Goal: Information Seeking & Learning: Learn about a topic

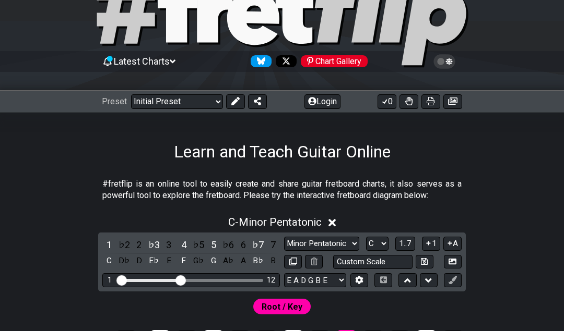
scroll to position [57, 0]
click at [220, 98] on select "Welcome to #fretflip! Initial Preset Custom Preset Minor Pentatonic Major Penta…" at bounding box center [177, 101] width 92 height 15
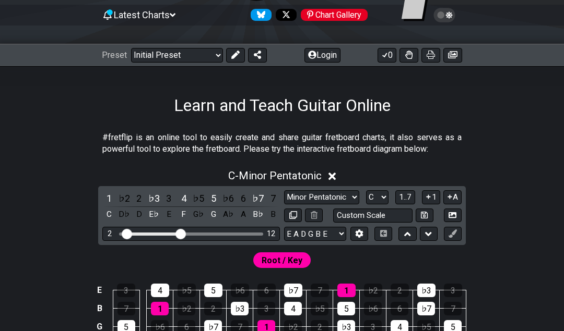
scroll to position [69, 0]
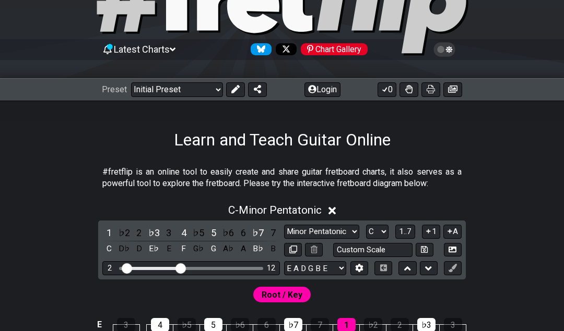
click at [216, 91] on select "Welcome to #fretflip! Initial Preset Custom Preset Minor Pentatonic Major Penta…" at bounding box center [177, 89] width 92 height 15
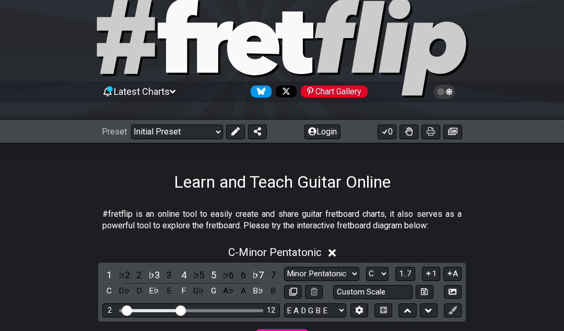
scroll to position [0, 0]
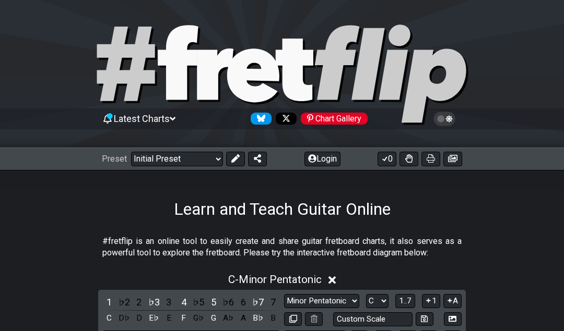
click at [218, 158] on select "Welcome to #fretflip! Initial Preset Custom Preset Minor Pentatonic Major Penta…" at bounding box center [177, 159] width 92 height 15
click at [131, 152] on select "Welcome to #fretflip! Initial Preset Custom Preset Minor Pentatonic Major Penta…" at bounding box center [177, 159] width 92 height 15
click at [203, 259] on p "#fretflip is an online tool to easily create and share guitar fretboard charts,…" at bounding box center [281, 247] width 359 height 23
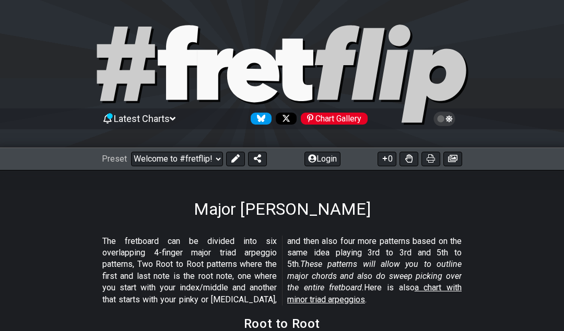
select select "/major-triad-arpeggios"
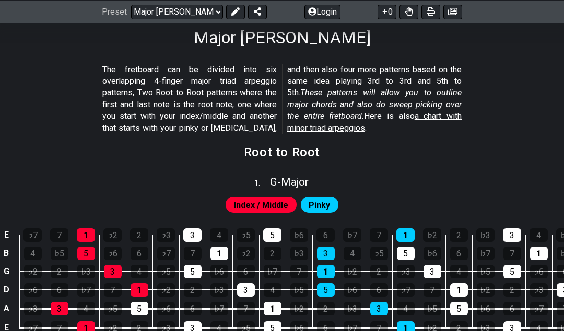
scroll to position [123, 0]
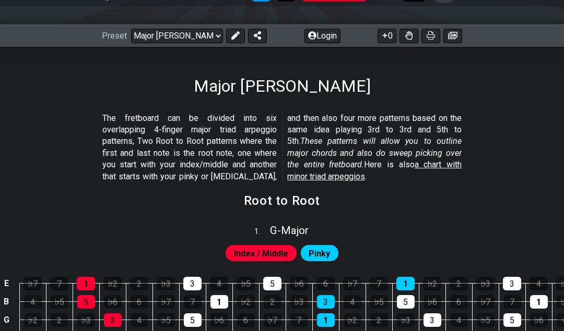
click at [231, 38] on icon at bounding box center [235, 35] width 8 height 8
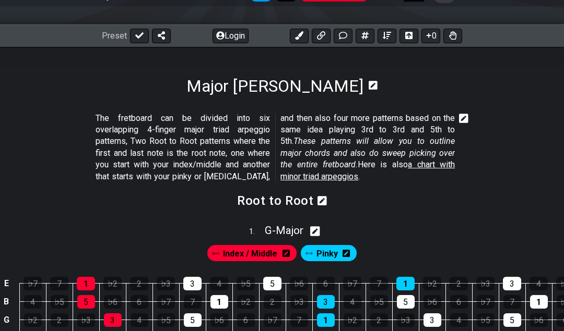
click at [239, 34] on button "Login" at bounding box center [230, 36] width 36 height 15
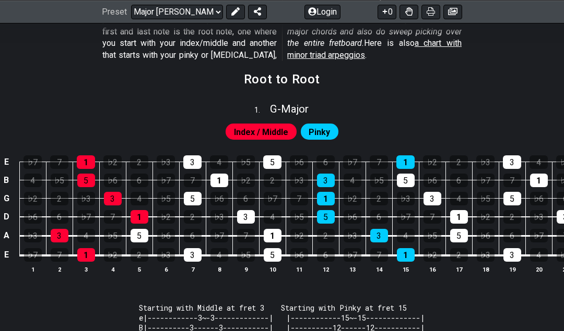
scroll to position [278, 0]
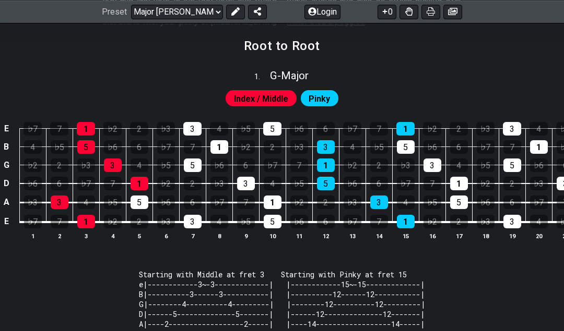
click at [411, 103] on div "Index / Middle Pinky" at bounding box center [282, 96] width 564 height 25
click at [479, 122] on div "♭3" at bounding box center [485, 129] width 18 height 14
click at [491, 111] on td "♭3" at bounding box center [485, 120] width 27 height 18
click at [500, 96] on div "Index / Middle Pinky" at bounding box center [282, 96] width 564 height 25
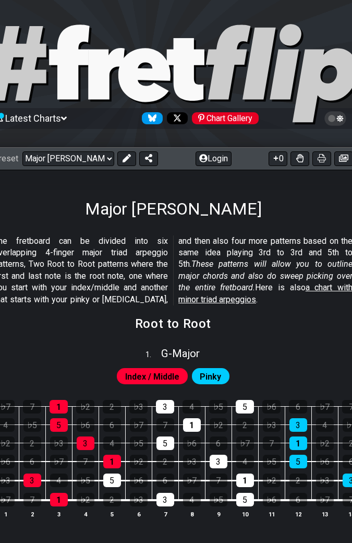
scroll to position [1, 35]
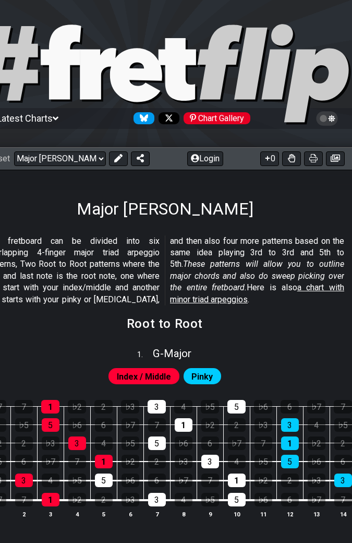
click at [268, 162] on button "0" at bounding box center [269, 158] width 19 height 15
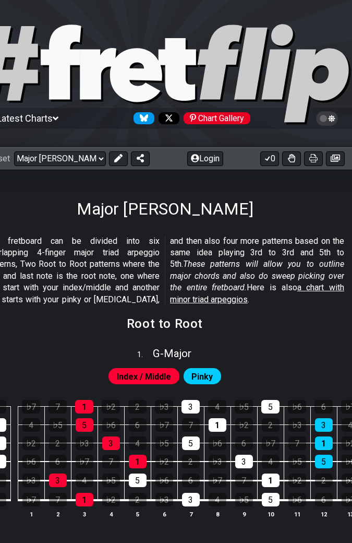
click at [268, 163] on button "0" at bounding box center [269, 158] width 19 height 15
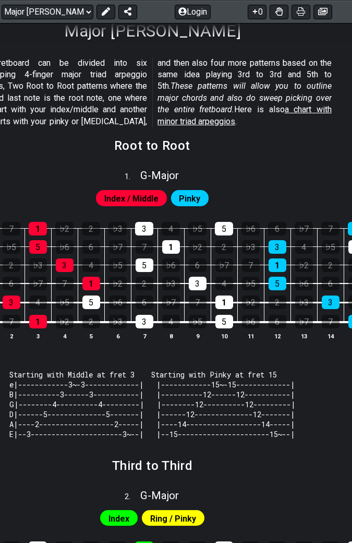
scroll to position [189, 48]
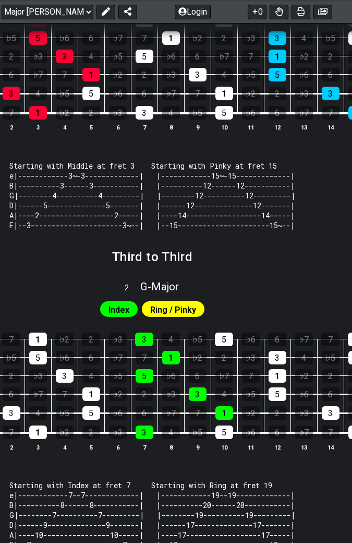
click at [317, 331] on th "14" at bounding box center [330, 447] width 27 height 11
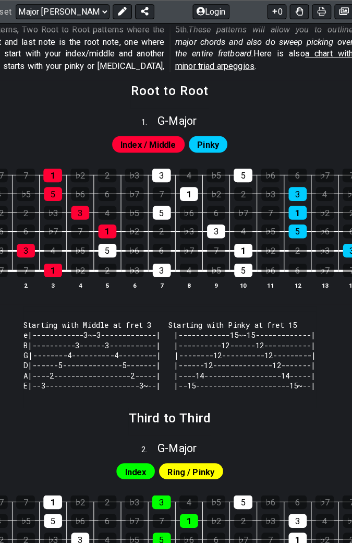
scroll to position [235, 29]
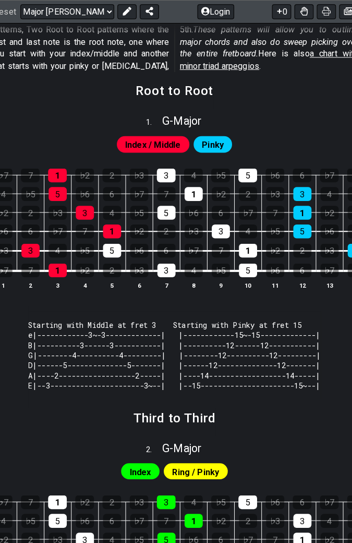
click at [57, 266] on div "1" at bounding box center [57, 265] width 18 height 14
click at [37, 246] on div "3" at bounding box center [30, 246] width 18 height 14
click at [114, 244] on div "5" at bounding box center [110, 246] width 18 height 14
click at [113, 226] on div "1" at bounding box center [110, 227] width 18 height 14
click at [89, 209] on div "3" at bounding box center [84, 208] width 18 height 14
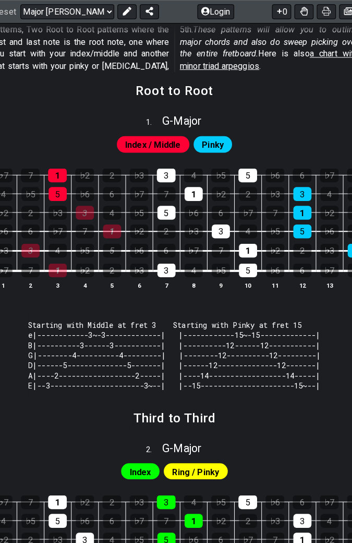
click at [62, 192] on div "5" at bounding box center [57, 190] width 18 height 14
click at [60, 167] on div "1" at bounding box center [57, 172] width 18 height 14
click at [116, 250] on td "2" at bounding box center [110, 255] width 27 height 20
click at [52, 263] on div "1" at bounding box center [57, 265] width 18 height 14
click at [30, 244] on div "3" at bounding box center [30, 246] width 18 height 14
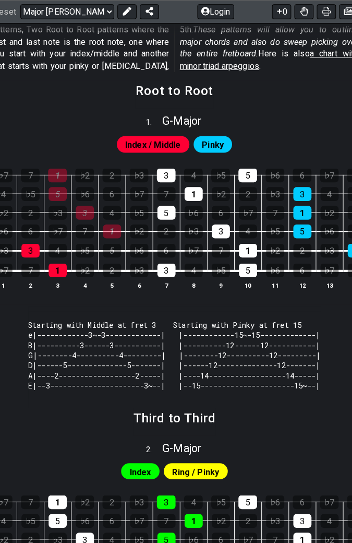
click at [113, 244] on div "5" at bounding box center [110, 246] width 18 height 14
click at [113, 222] on div "1" at bounding box center [110, 227] width 18 height 14
click at [85, 210] on div "3" at bounding box center [84, 208] width 18 height 14
click at [55, 193] on div "5" at bounding box center [57, 190] width 18 height 14
click at [62, 165] on div "1" at bounding box center [57, 172] width 18 height 14
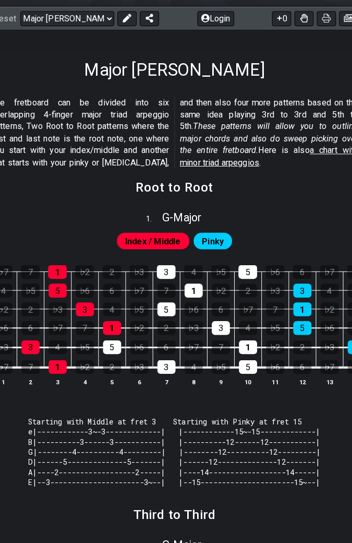
scroll to position [139, 29]
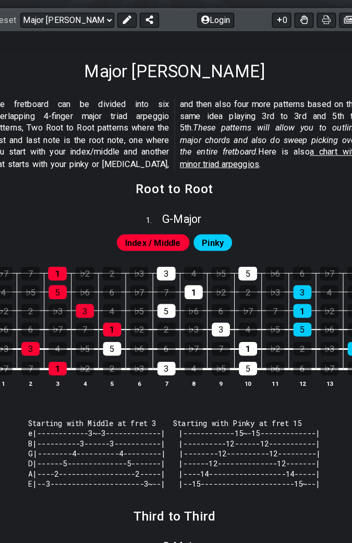
click at [274, 18] on icon at bounding box center [273, 19] width 5 height 5
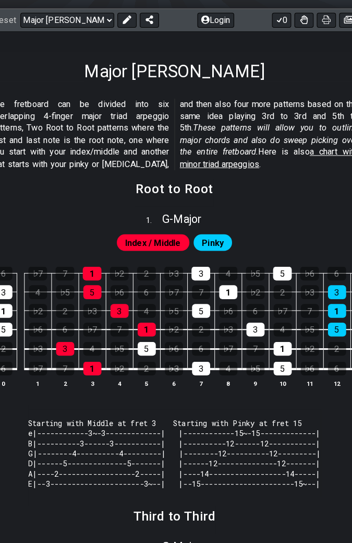
click at [274, 19] on icon at bounding box center [274, 19] width 6 height 5
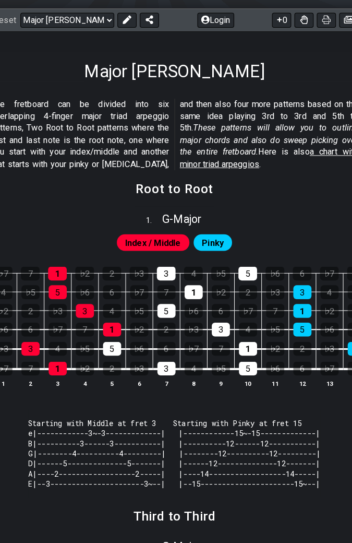
click at [280, 22] on button "0" at bounding box center [276, 20] width 19 height 15
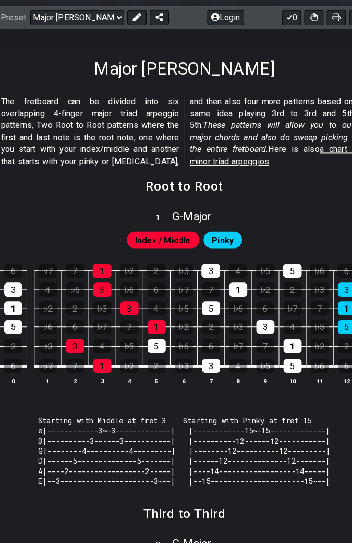
scroll to position [139, 3]
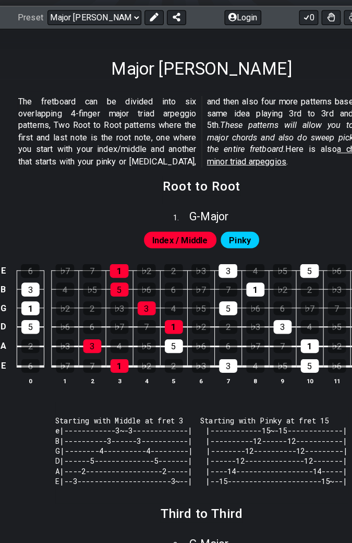
click at [134, 21] on select "Welcome to #fretflip! Initial Preset Custom Preset Minor Pentatonic Major Penta…" at bounding box center [92, 20] width 92 height 15
click at [281, 204] on div "1 . G - Major" at bounding box center [197, 212] width 401 height 20
select select "G"
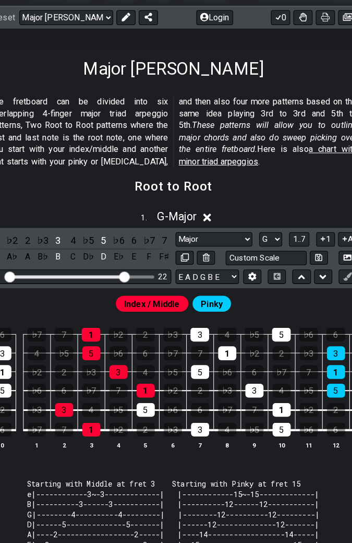
scroll to position [139, 48]
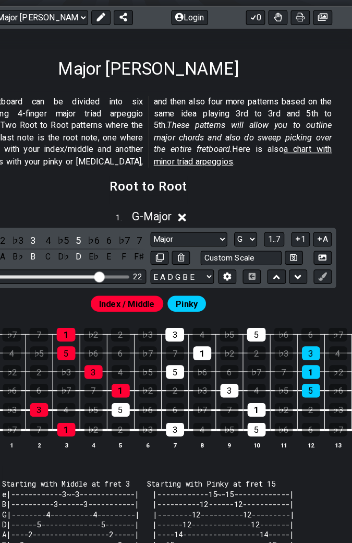
click at [279, 236] on span "1..7" at bounding box center [275, 236] width 13 height 9
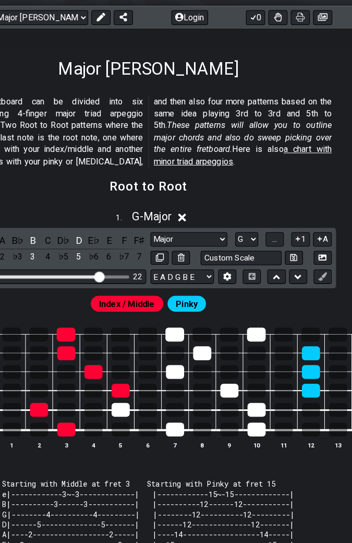
click at [275, 235] on span "..." at bounding box center [276, 236] width 5 height 9
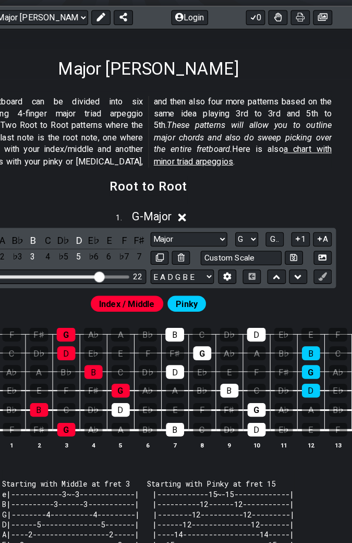
click at [301, 240] on button "1" at bounding box center [301, 237] width 18 height 14
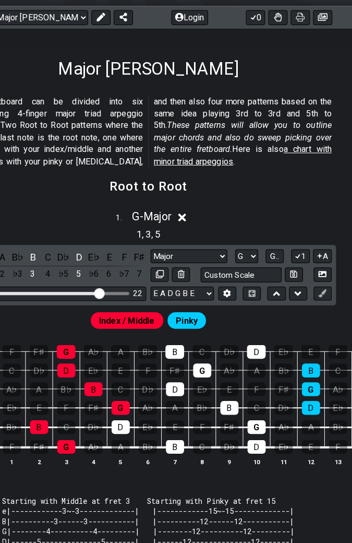
click at [303, 256] on button "1" at bounding box center [301, 253] width 18 height 14
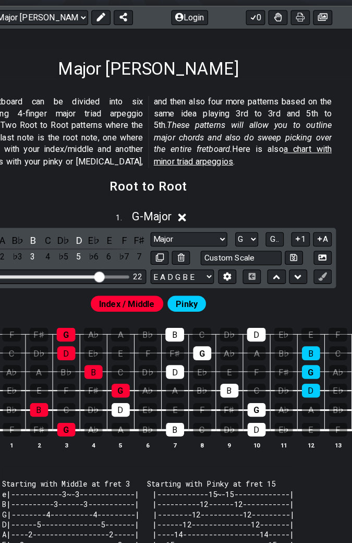
click at [272, 255] on input "Custom Scale" at bounding box center [243, 255] width 79 height 14
click at [311, 205] on div "1 . G - Major" at bounding box center [152, 212] width 401 height 20
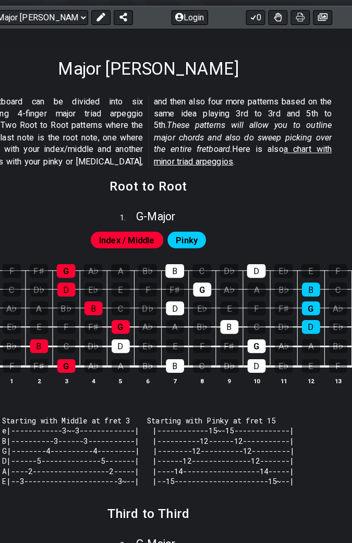
click at [255, 26] on button "0" at bounding box center [257, 20] width 19 height 15
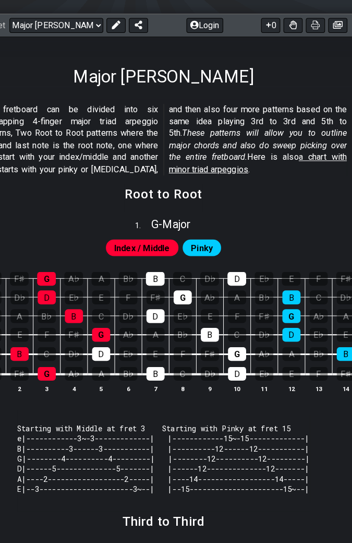
scroll to position [129, 33]
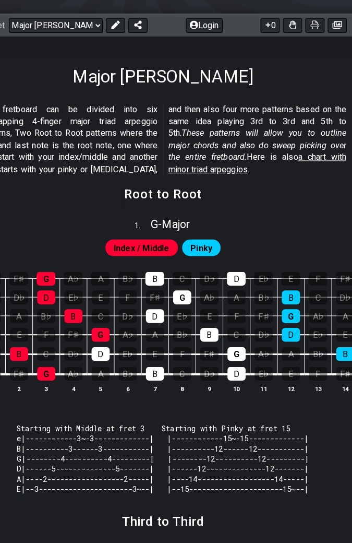
click at [122, 35] on button at bounding box center [120, 29] width 19 height 15
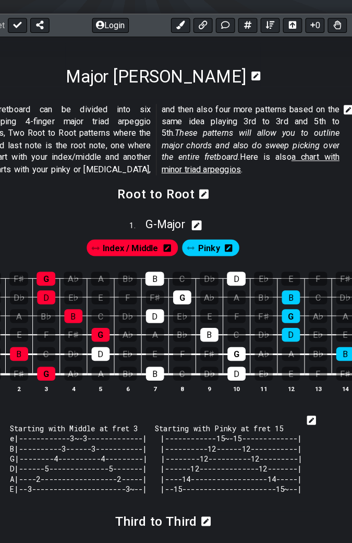
click at [315, 31] on icon at bounding box center [314, 29] width 10 height 8
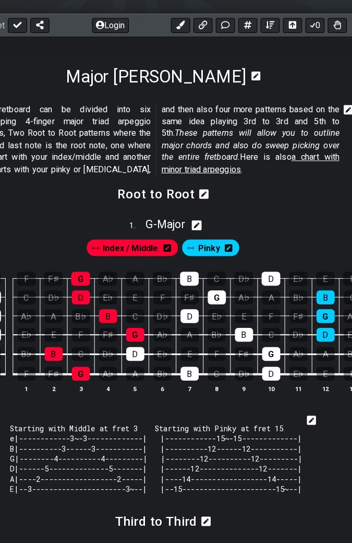
click at [319, 32] on button "0" at bounding box center [315, 29] width 19 height 15
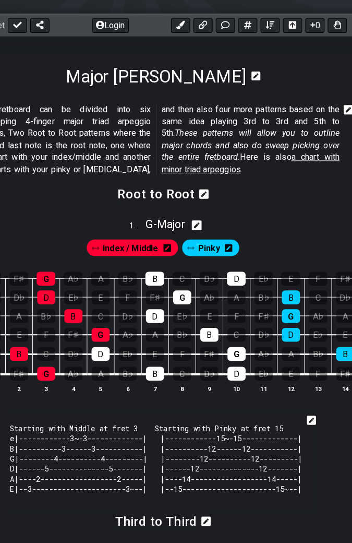
click at [299, 32] on button at bounding box center [293, 29] width 19 height 15
click at [298, 33] on button at bounding box center [293, 29] width 19 height 15
click at [300, 33] on button at bounding box center [293, 29] width 19 height 15
click at [298, 31] on button at bounding box center [293, 29] width 19 height 15
click at [345, 31] on button at bounding box center [337, 29] width 19 height 15
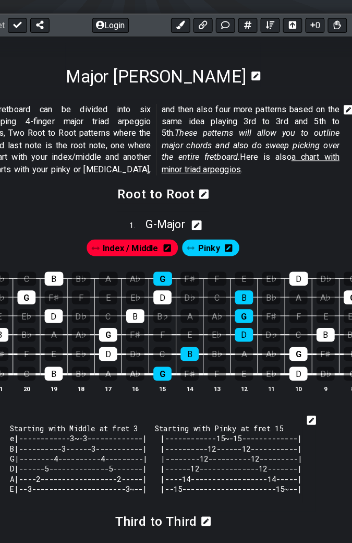
click at [208, 194] on icon at bounding box center [207, 195] width 9 height 9
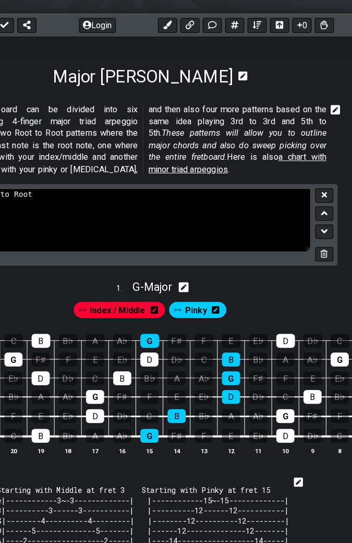
scroll to position [129, 47]
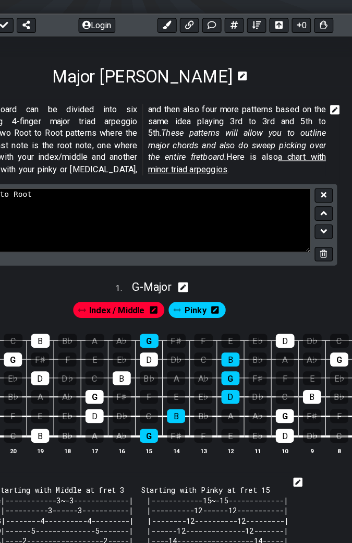
click at [327, 235] on button at bounding box center [324, 231] width 18 height 14
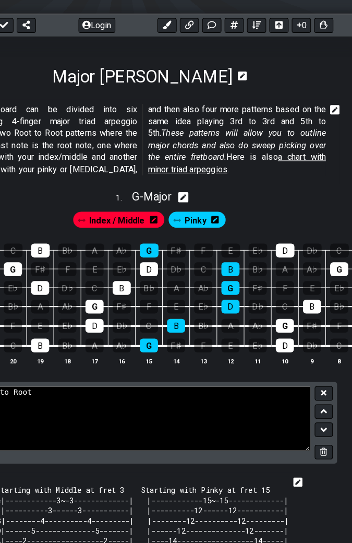
click at [323, 203] on div "1 . G - Major" at bounding box center [153, 195] width 401 height 20
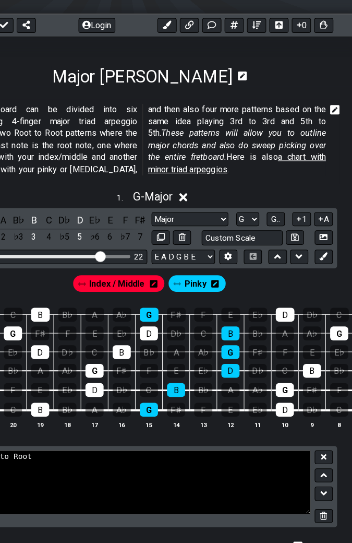
click at [335, 116] on icon at bounding box center [334, 112] width 9 height 10
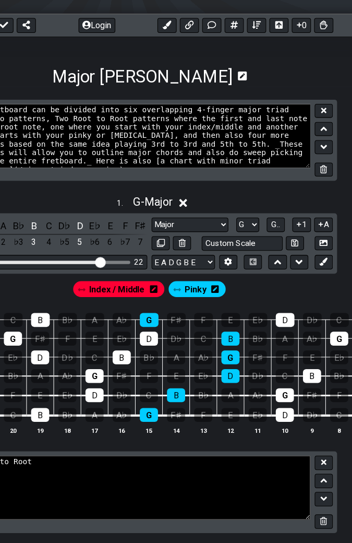
click at [324, 130] on icon at bounding box center [324, 131] width 7 height 4
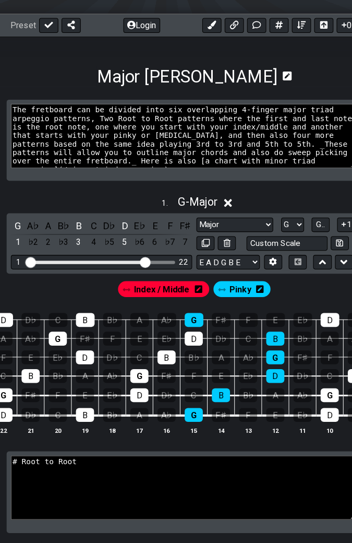
scroll to position [129, 10]
click at [276, 33] on button at bounding box center [273, 29] width 19 height 15
select select "A"
select select "New Scale"
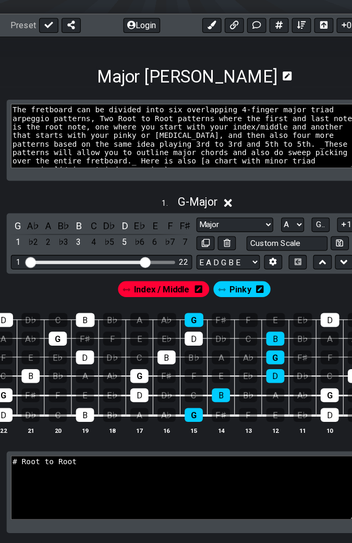
select select "G"
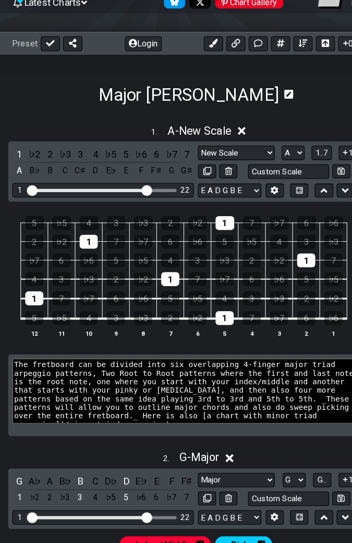
scroll to position [116, 5]
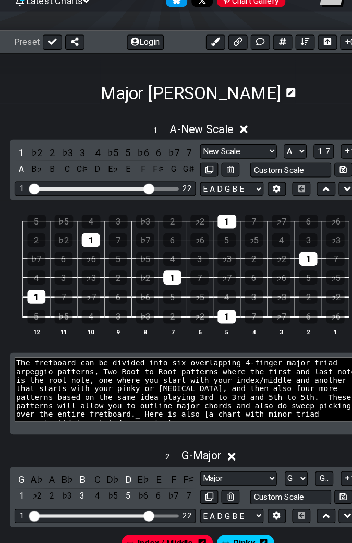
click at [49, 43] on icon at bounding box center [53, 42] width 8 height 8
select select "/major-triad-arpeggios"
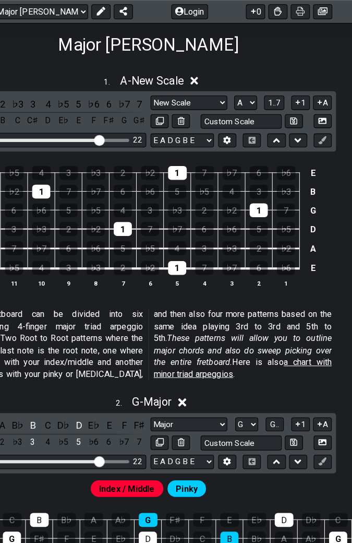
scroll to position [165, 48]
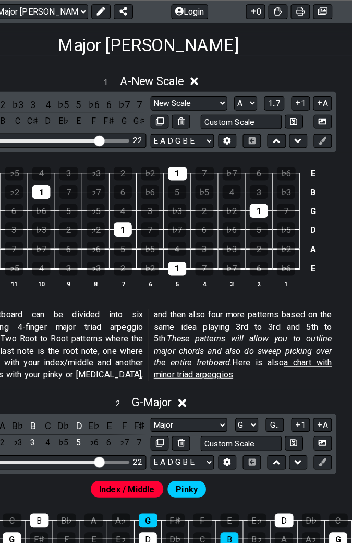
click at [223, 102] on select "New Scale New Scale Minor Pentatonic Major Pentatonic Minor Blues Major Blues M…" at bounding box center [192, 101] width 75 height 14
click at [227, 100] on select "New Scale New Scale Minor Pentatonic Major Pentatonic Minor Blues Major Blues M…" at bounding box center [192, 101] width 75 height 14
click at [222, 103] on select "New Scale New Scale Minor Pentatonic Major Pentatonic Minor Blues Major Blues M…" at bounding box center [192, 101] width 75 height 14
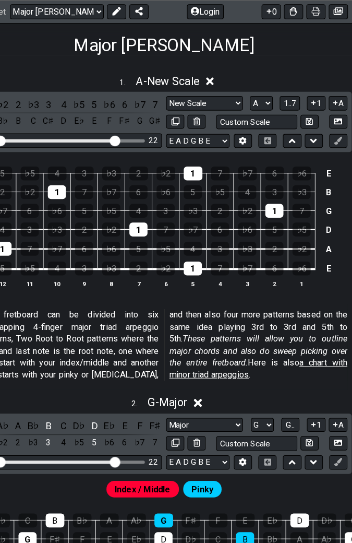
click at [262, 104] on select "A♭ A A♯ B♭ B C C♯ D♭ D D♯ E♭ E F F♯ G♭ G G♯" at bounding box center [256, 101] width 22 height 14
click at [263, 105] on select "A♭ A A♯ B♭ B C C♯ D♭ D D♯ E♭ E F F♯ G♭ G G♯" at bounding box center [256, 101] width 22 height 14
click at [260, 104] on select "A♭ A A♯ B♭ B C C♯ D♭ D D♯ E♭ E F F♯ G♭ G G♯" at bounding box center [256, 101] width 22 height 14
click at [258, 103] on select "A♭ A A♯ B♭ B C C♯ D♭ D D♯ E♭ E F F♯ G♭ G G♯" at bounding box center [256, 101] width 22 height 14
click at [262, 102] on select "A♭ A A♯ B♭ B C C♯ D♭ D D♯ E♭ E F F♯ G♭ G G♯" at bounding box center [256, 101] width 22 height 14
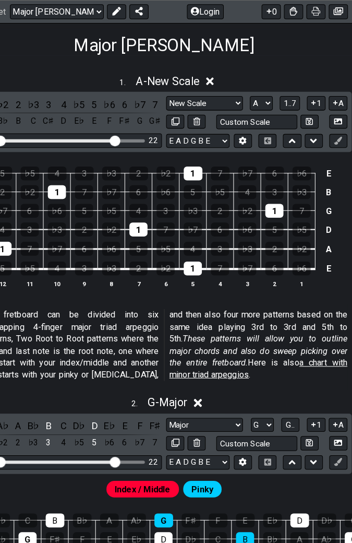
select select "G#"
click at [245, 94] on select "A♭ A A♯ B♭ B C C♯ D♭ D D♯ E♭ E F F♯ G♭ G G♯" at bounding box center [256, 101] width 22 height 14
click at [256, 331] on p "The fretboard can be divided into six overlapping 4-finger major triad arpeggio…" at bounding box center [160, 337] width 359 height 70
click at [258, 331] on em "These patterns will allow you to outline major chords and also do sweep picking…" at bounding box center [253, 342] width 174 height 33
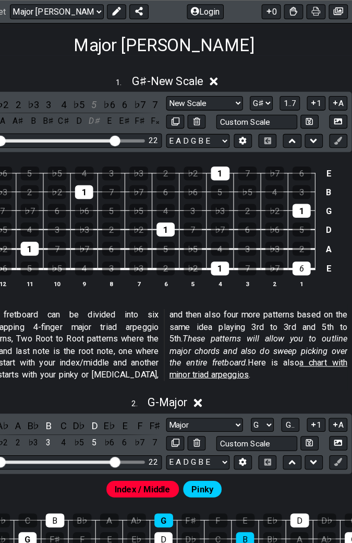
click at [164, 291] on div "♭6 5 ♭5 4 3 ♭3 2 ♭2 1 7 ♭7 6 E ♭3 2 ♭2 1 7 ♭7 6 ♭6 5 ♭5 4 3 B 7 ♭7 6 ♭6 5 ♭5 4 …" at bounding box center [160, 222] width 401 height 147
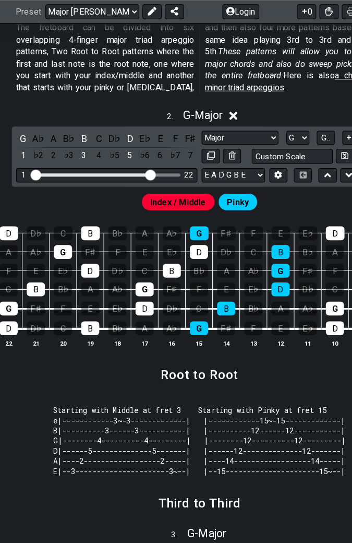
scroll to position [446, 0]
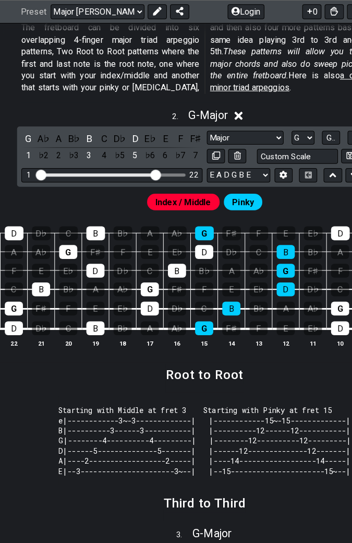
click at [92, 170] on div "Visible fret range" at bounding box center [96, 171] width 117 height 3
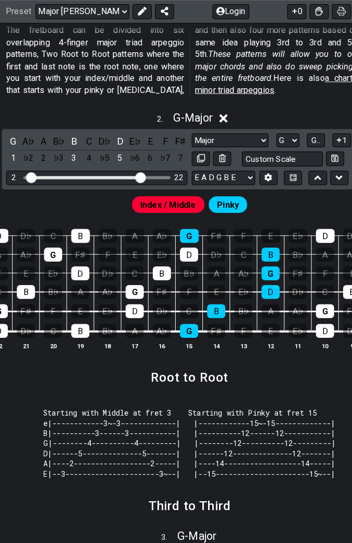
scroll to position [443, 10]
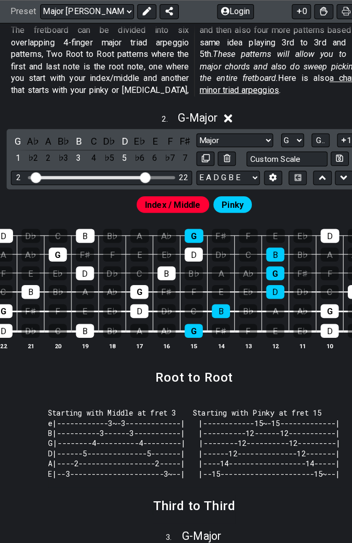
click at [151, 172] on div "Visible fret range" at bounding box center [99, 173] width 145 height 3
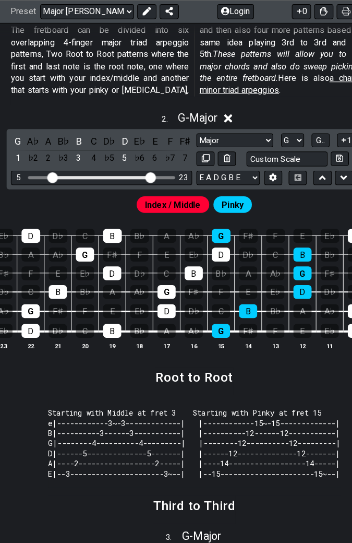
click at [50, 185] on div "Index / Middle Pinky" at bounding box center [190, 197] width 401 height 25
click at [59, 175] on div "6 23" at bounding box center [98, 174] width 177 height 14
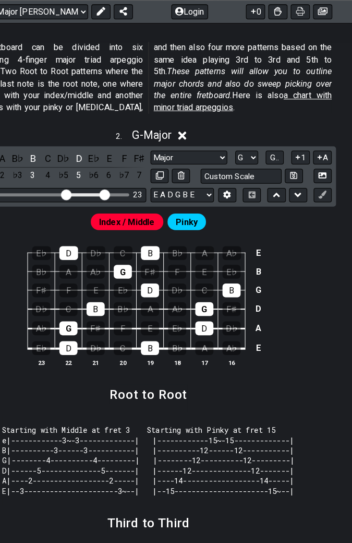
scroll to position [424, 48]
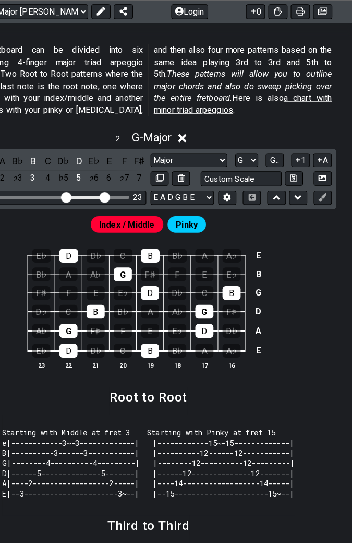
click at [299, 154] on icon at bounding box center [299, 156] width 4 height 4
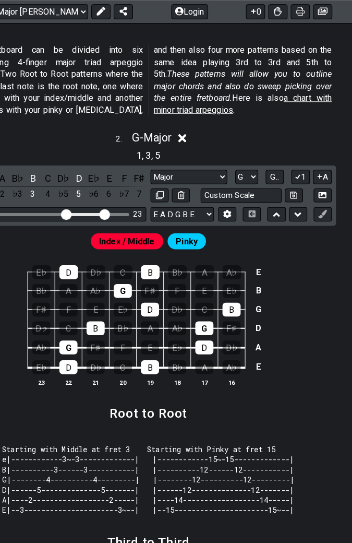
click at [301, 174] on button "1" at bounding box center [301, 173] width 18 height 14
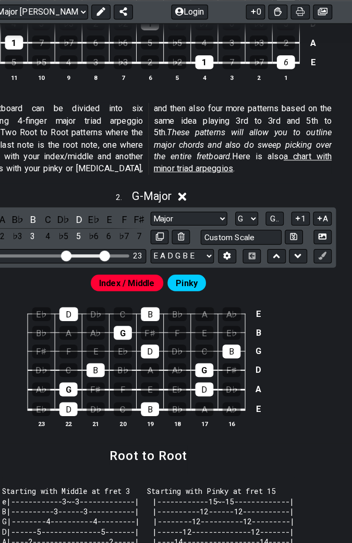
scroll to position [365, 48]
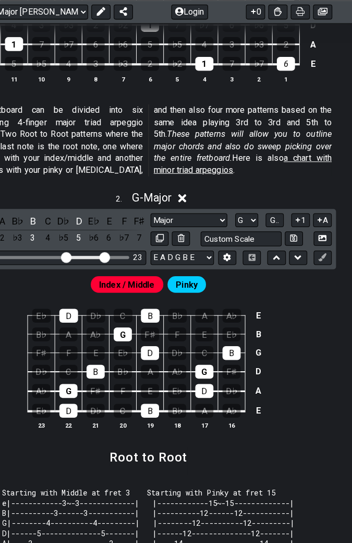
click at [88, 8] on select "Welcome to #fretflip! Initial Preset Custom Preset Minor Pentatonic Major Penta…" at bounding box center [48, 11] width 92 height 15
click at [2, 4] on select "Welcome to #fretflip! Initial Preset Custom Preset Minor Pentatonic Major Penta…" at bounding box center [48, 11] width 92 height 15
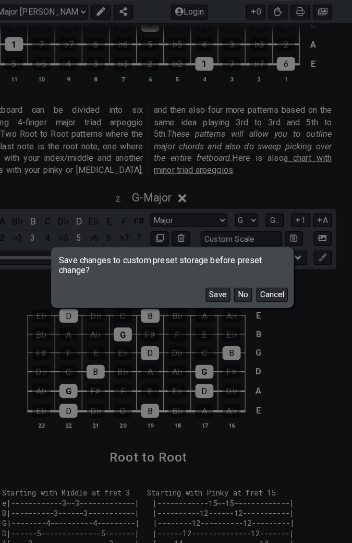
click at [250, 290] on button "No" at bounding box center [245, 288] width 18 height 14
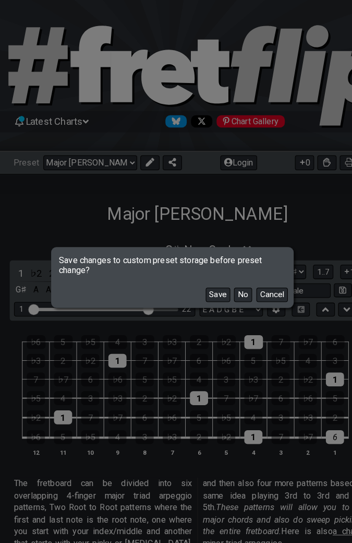
select select "/minor-triad-arpeggios"
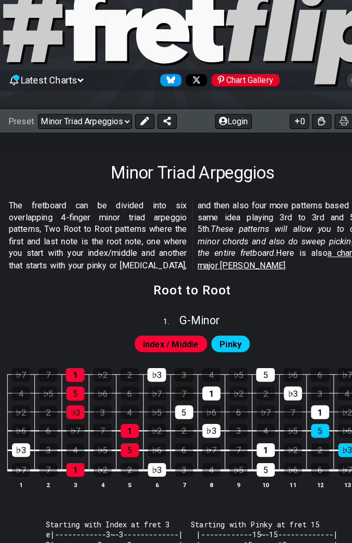
scroll to position [30, 11]
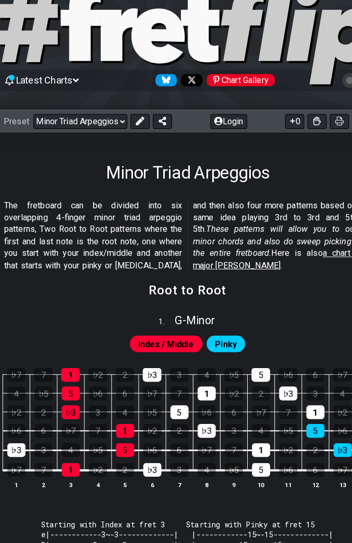
click at [140, 135] on button at bounding box center [142, 129] width 19 height 15
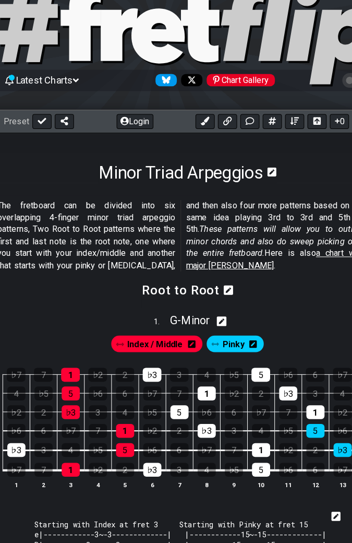
click at [229, 293] on icon at bounding box center [228, 294] width 9 height 9
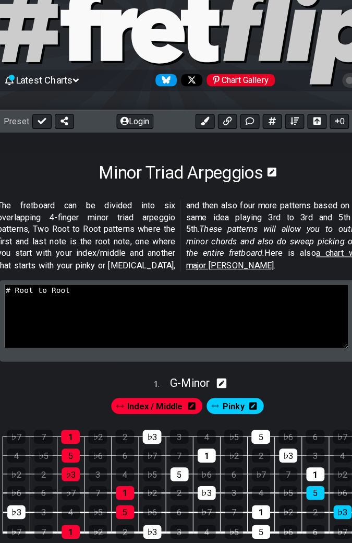
click at [196, 331] on icon at bounding box center [192, 407] width 7 height 7
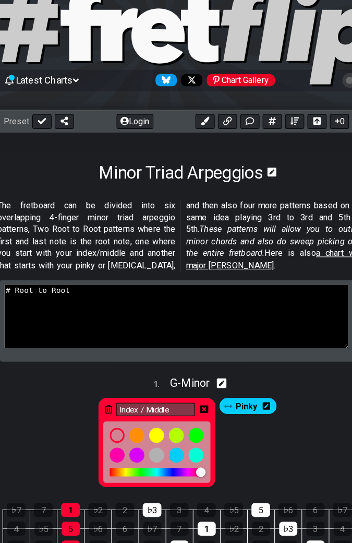
click at [280, 331] on div "Index / Middle Pinky" at bounding box center [189, 440] width 401 height 97
click at [115, 331] on icon at bounding box center [111, 410] width 7 height 8
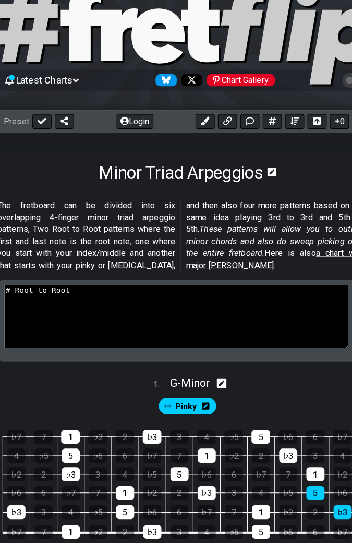
click at [54, 297] on textarea "# Root to Root" at bounding box center [177, 319] width 337 height 63
click at [82, 294] on textarea "# Root to Root" at bounding box center [177, 319] width 337 height 63
type textarea "# Root"
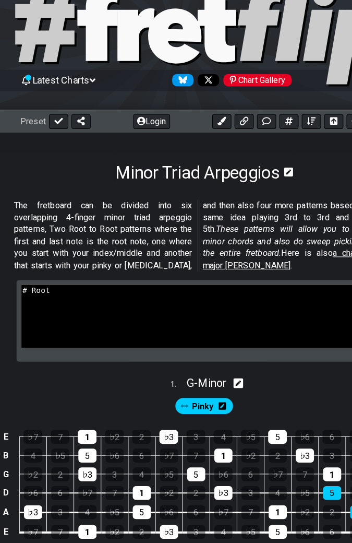
click at [56, 127] on icon at bounding box center [58, 128] width 8 height 8
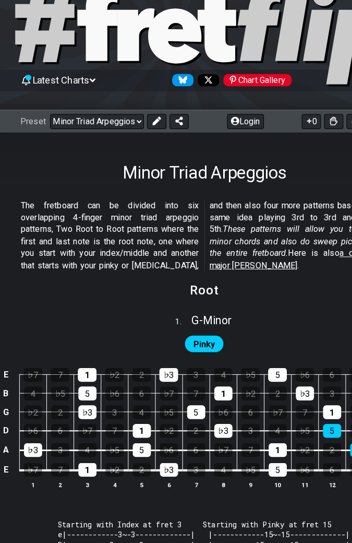
click at [244, 272] on span "a chart with major triad arpeggios" at bounding box center [293, 263] width 174 height 21
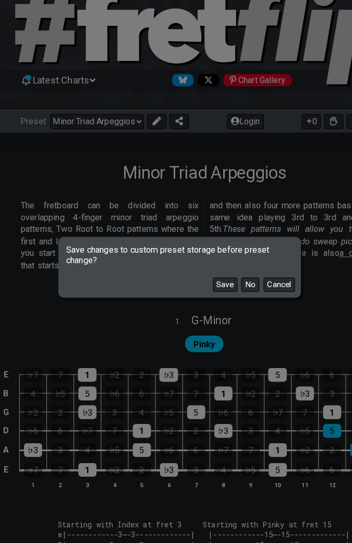
click at [247, 288] on button "No" at bounding box center [245, 288] width 18 height 14
select select "/major-triad-arpeggios"
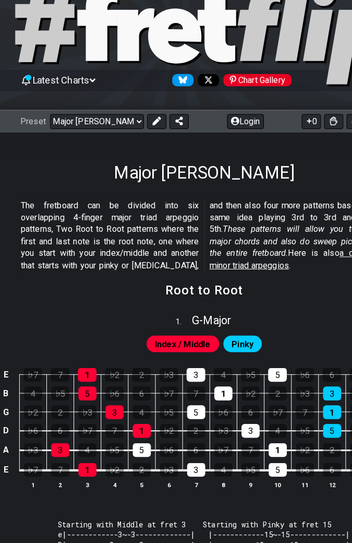
click at [153, 125] on icon at bounding box center [154, 128] width 8 height 8
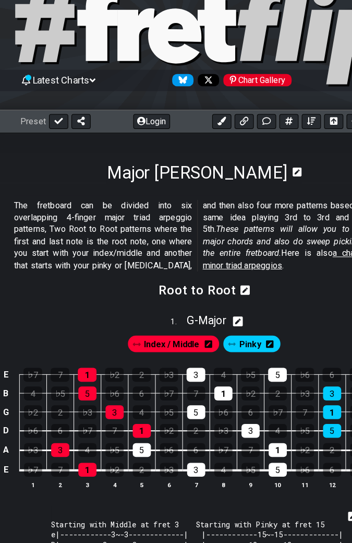
click at [313, 297] on section "Root to Root" at bounding box center [200, 297] width 401 height 27
click at [56, 128] on icon at bounding box center [58, 128] width 8 height 8
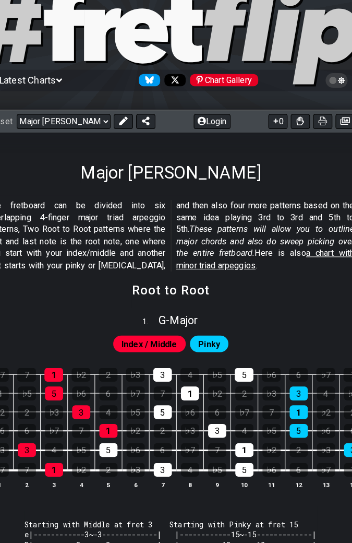
scroll to position [30, 48]
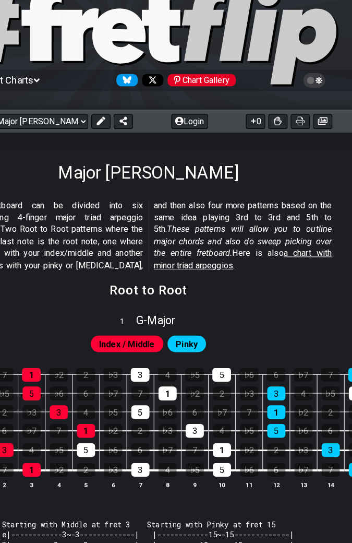
click at [280, 130] on icon at bounding box center [279, 128] width 7 height 8
click at [277, 130] on icon at bounding box center [279, 128] width 7 height 8
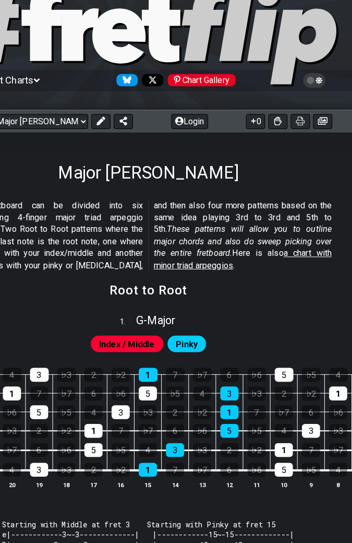
click at [278, 128] on icon at bounding box center [279, 128] width 7 height 8
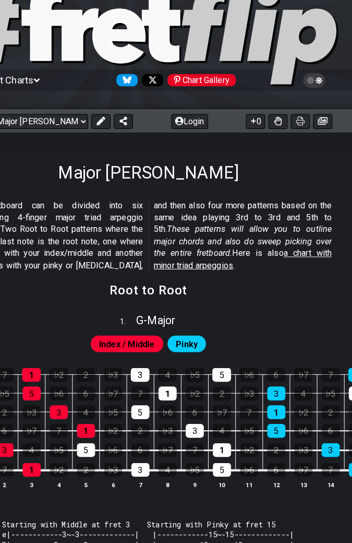
click at [327, 128] on icon at bounding box center [322, 128] width 9 height 7
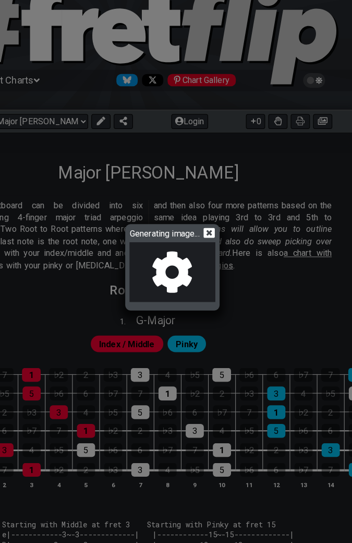
click at [218, 241] on icon at bounding box center [212, 238] width 11 height 10
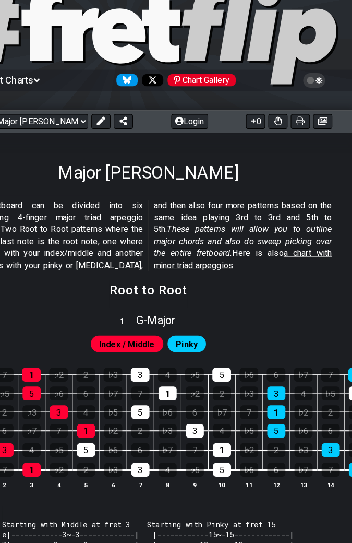
click at [321, 91] on icon at bounding box center [315, 88] width 22 height 15
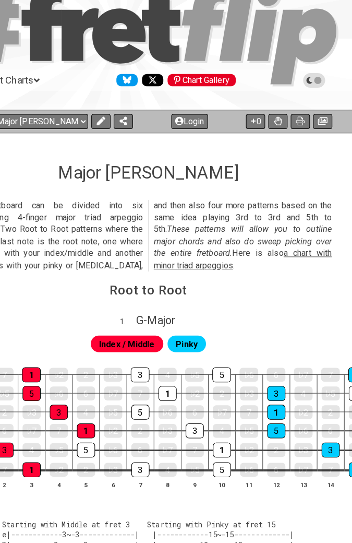
click at [323, 92] on icon at bounding box center [315, 88] width 22 height 15
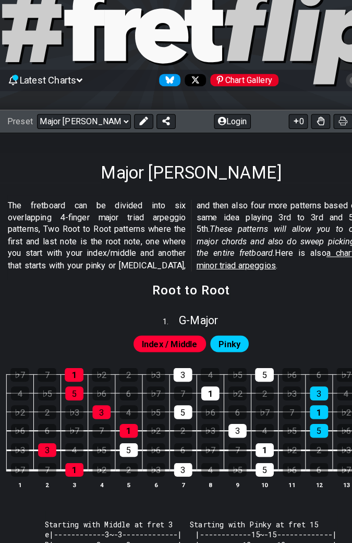
scroll to position [30, 0]
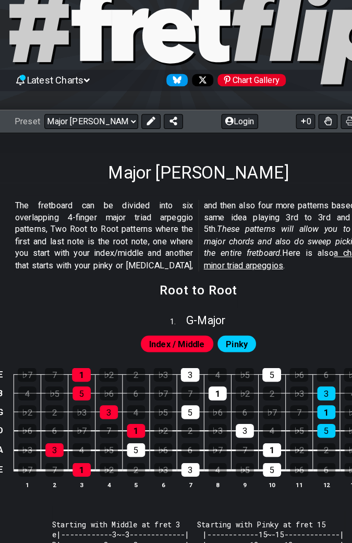
click at [88, 89] on span "Latest Charts" at bounding box center [60, 88] width 56 height 11
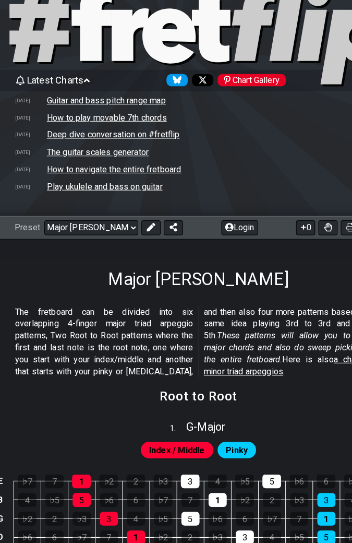
click at [128, 127] on td "How to play movable 7th chords" at bounding box center [111, 125] width 118 height 11
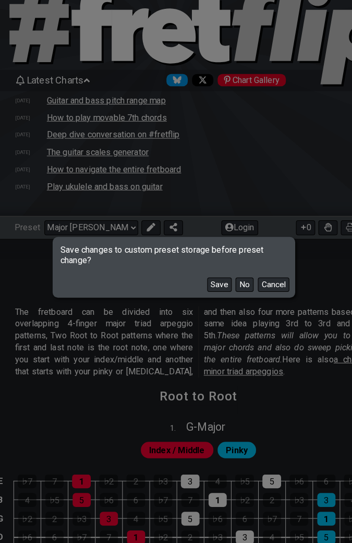
click at [245, 289] on button "No" at bounding box center [245, 288] width 18 height 14
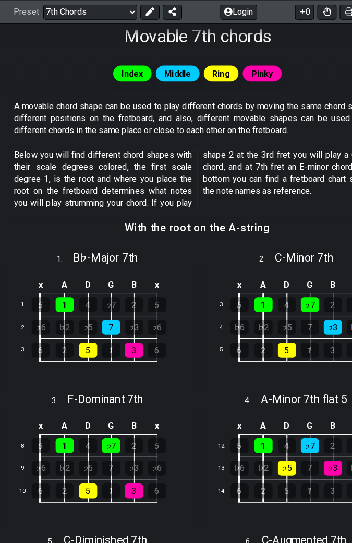
scroll to position [276, 7]
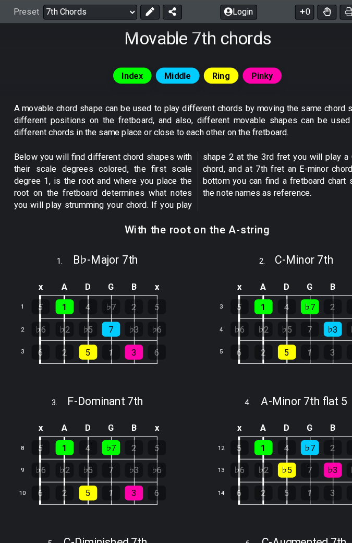
click at [128, 11] on select "Welcome to #fretflip! Initial Preset Custom Preset Minor Pentatonic Major Penta…" at bounding box center [88, 11] width 92 height 15
click at [48, 19] on select "Welcome to #fretflip! Initial Preset Custom Preset Minor Pentatonic Major Penta…" at bounding box center [88, 11] width 92 height 15
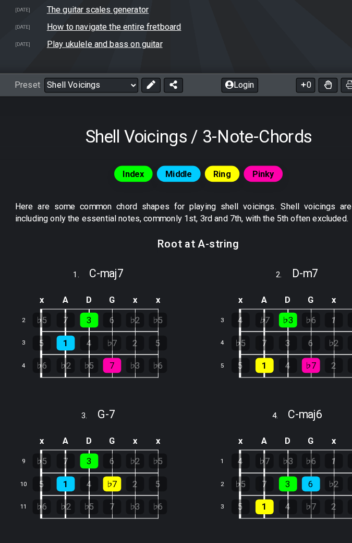
scroll to position [168, 0]
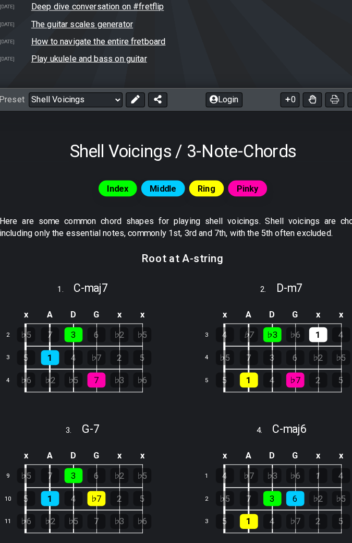
scroll to position [161, 19]
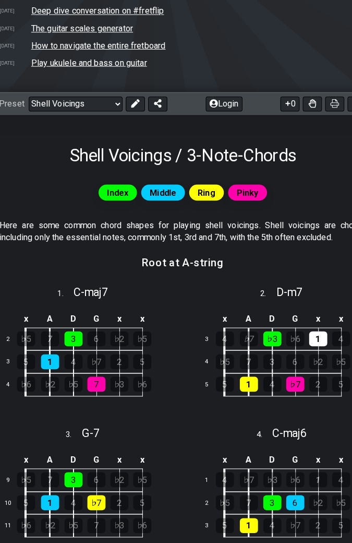
click at [118, 99] on select "Welcome to #fretflip! Initial Preset Custom Preset Minor Pentatonic Major Penta…" at bounding box center [76, 101] width 92 height 15
click at [30, 94] on select "Welcome to #fretflip! Initial Preset Custom Preset Minor Pentatonic Major Penta…" at bounding box center [76, 101] width 92 height 15
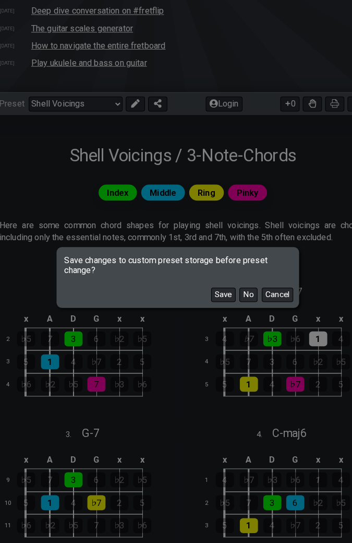
click at [247, 293] on button "No" at bounding box center [245, 288] width 18 height 14
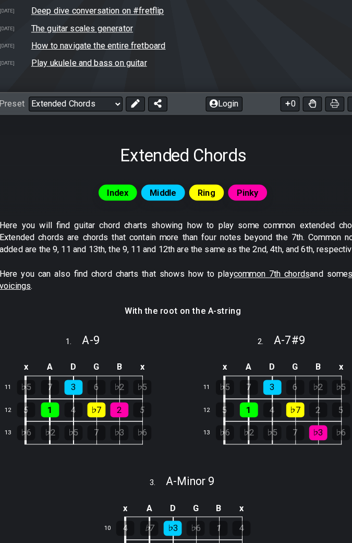
click at [112, 100] on select "Welcome to #fretflip! Initial Preset Custom Preset Minor Pentatonic Major Penta…" at bounding box center [76, 101] width 92 height 15
click at [30, 94] on select "Welcome to #fretflip! Initial Preset Custom Preset Minor Pentatonic Major Penta…" at bounding box center [76, 101] width 92 height 15
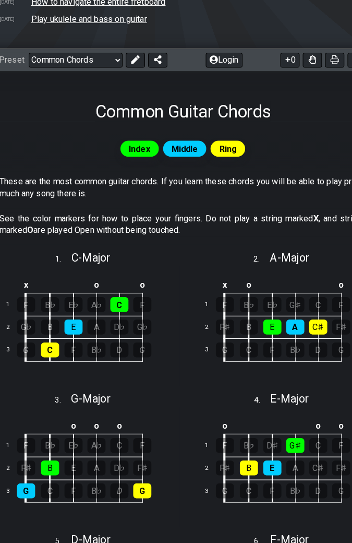
scroll to position [200, 19]
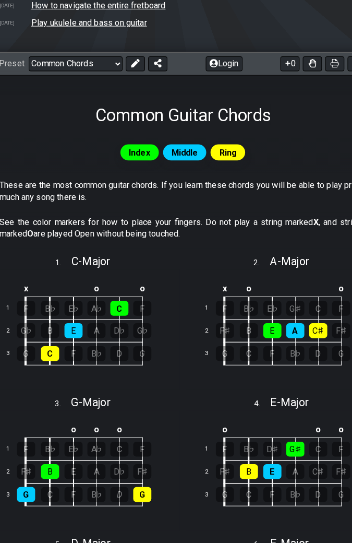
click at [112, 59] on select "Welcome to #fretflip! Initial Preset Custom Preset Minor Pentatonic Major Penta…" at bounding box center [76, 62] width 92 height 15
click at [48, 70] on select "Welcome to #fretflip! Initial Preset Custom Preset Minor Pentatonic Major Penta…" at bounding box center [76, 62] width 92 height 15
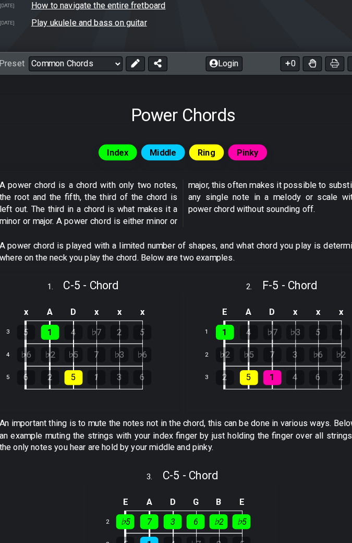
scroll to position [0, 0]
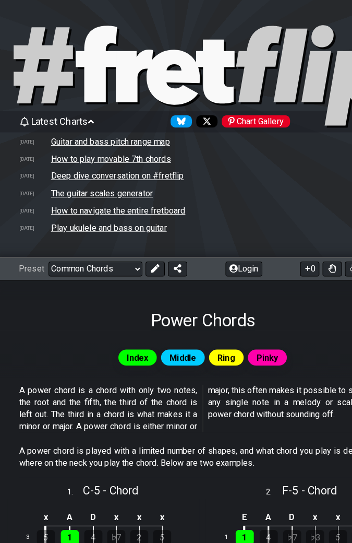
select select "/power-chords"
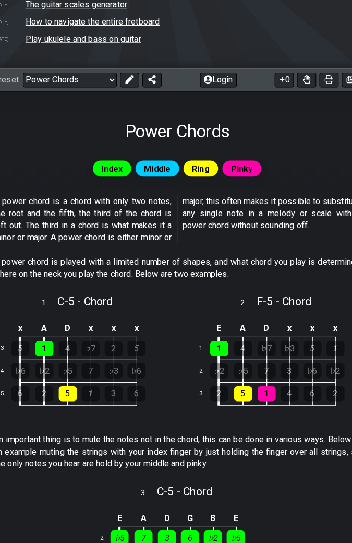
scroll to position [173, 0]
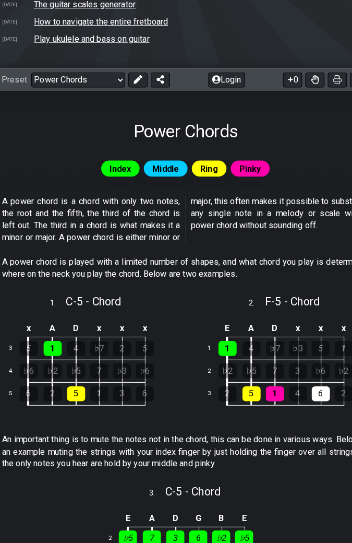
scroll to position [173, 13]
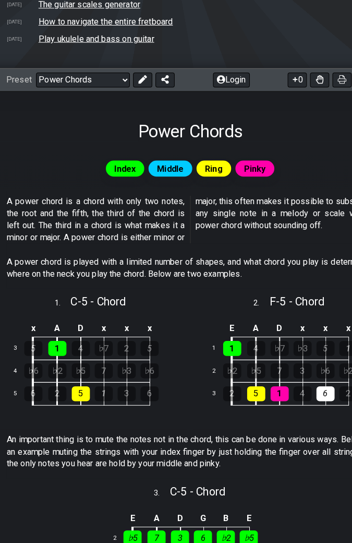
click at [324, 331] on div "6" at bounding box center [320, 396] width 18 height 15
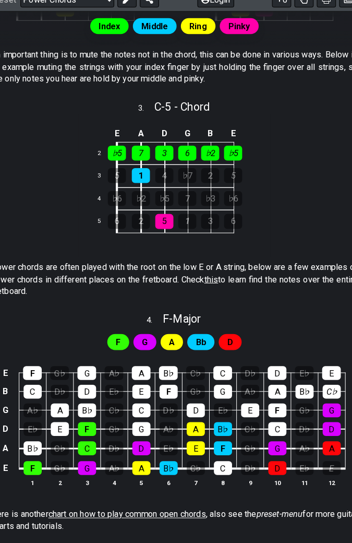
scroll to position [551, 30]
